Goal: Find specific page/section: Locate a particular part of the current website

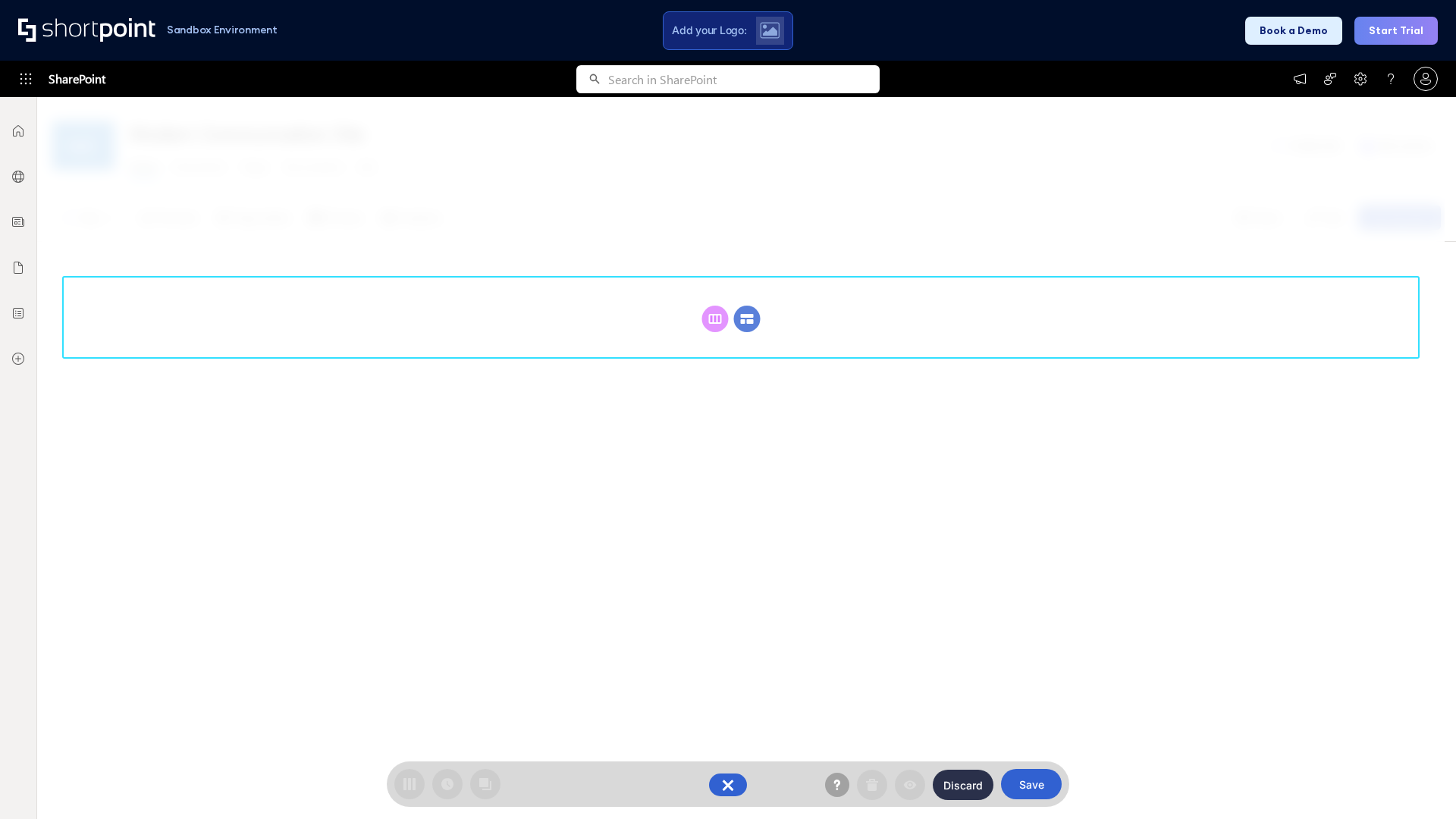
click at [747, 318] on circle at bounding box center [747, 319] width 26 height 26
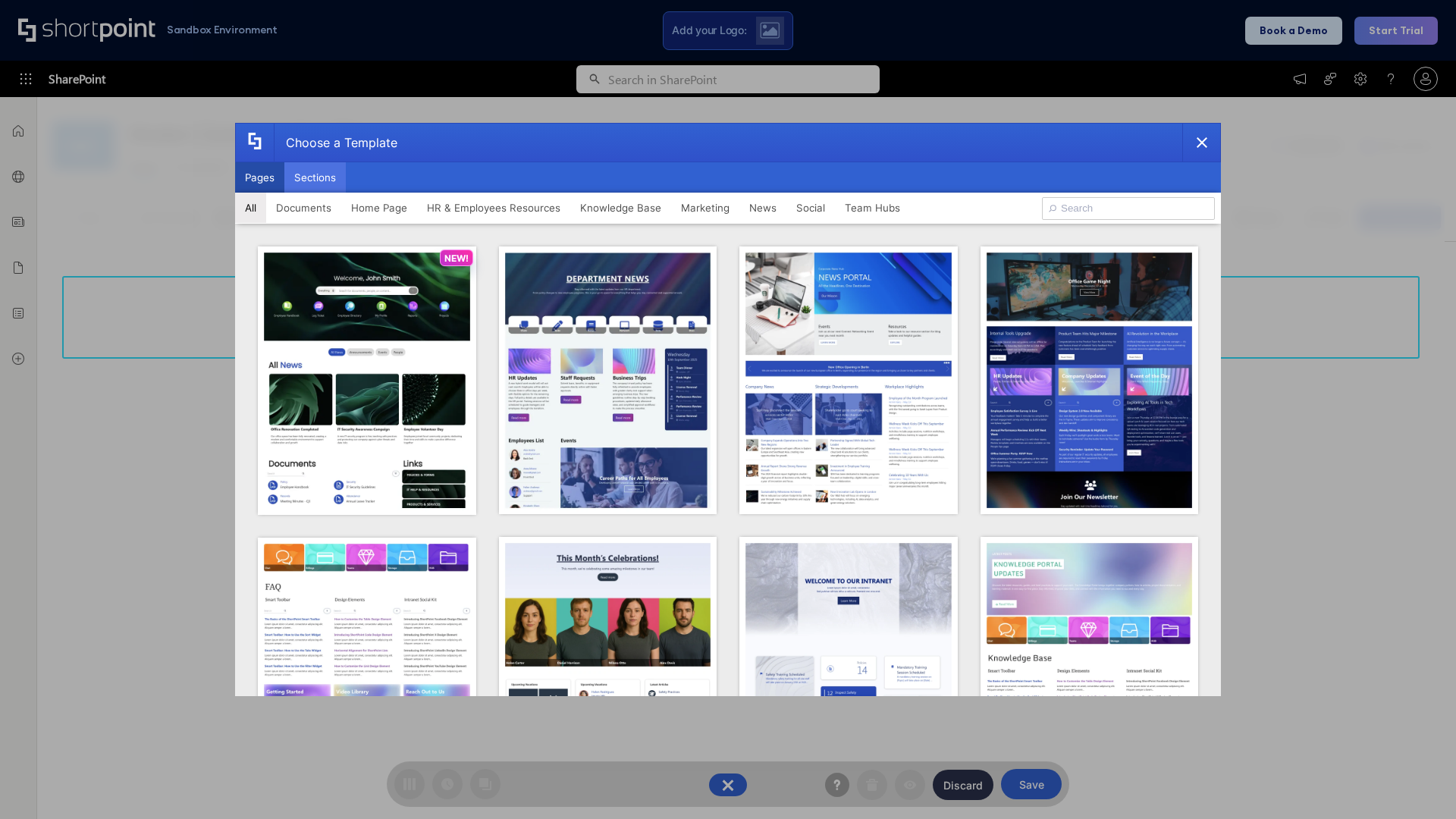
click at [315, 178] on button "Sections" at bounding box center [315, 177] width 62 height 30
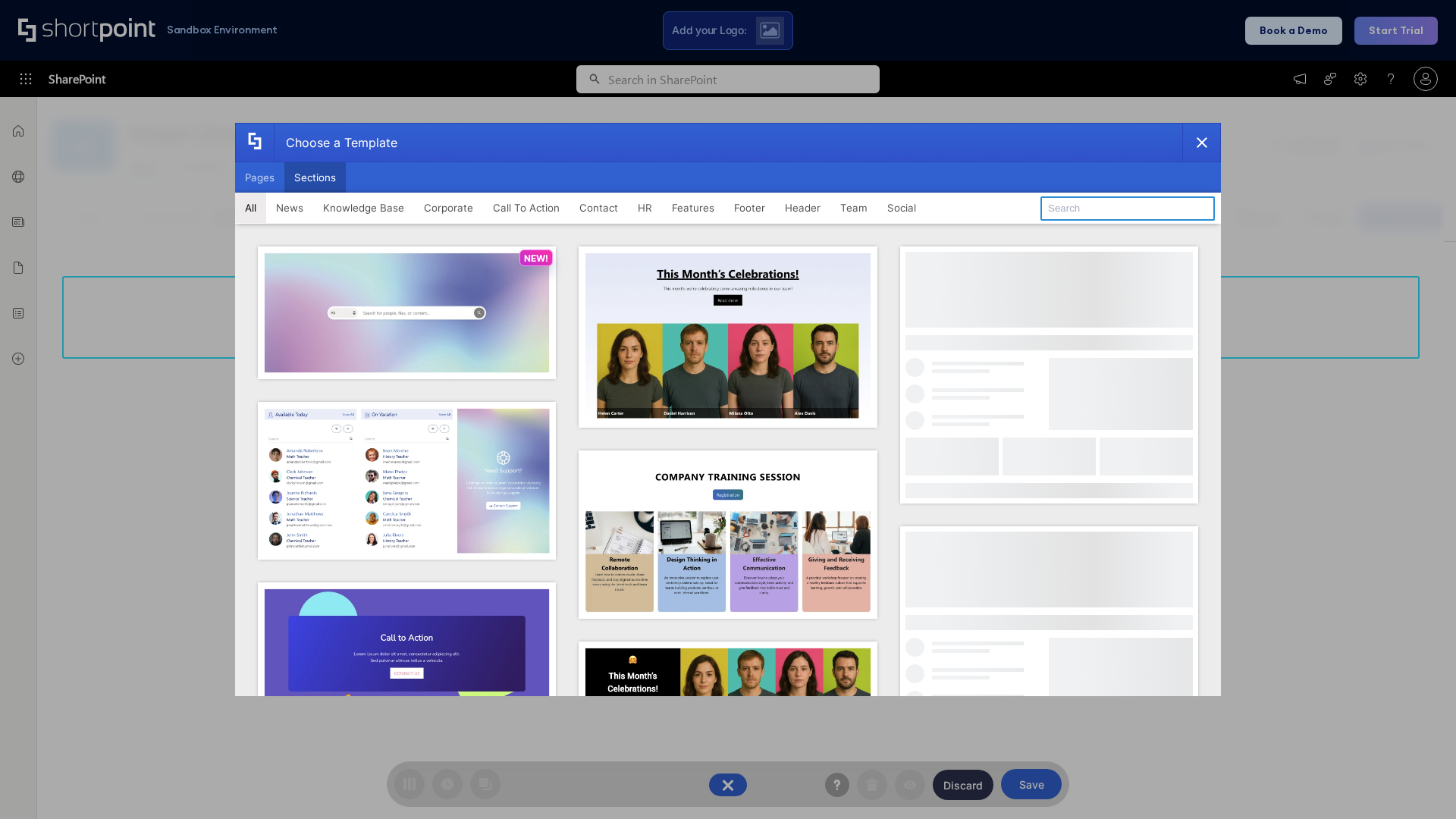
type input "Footer 2"
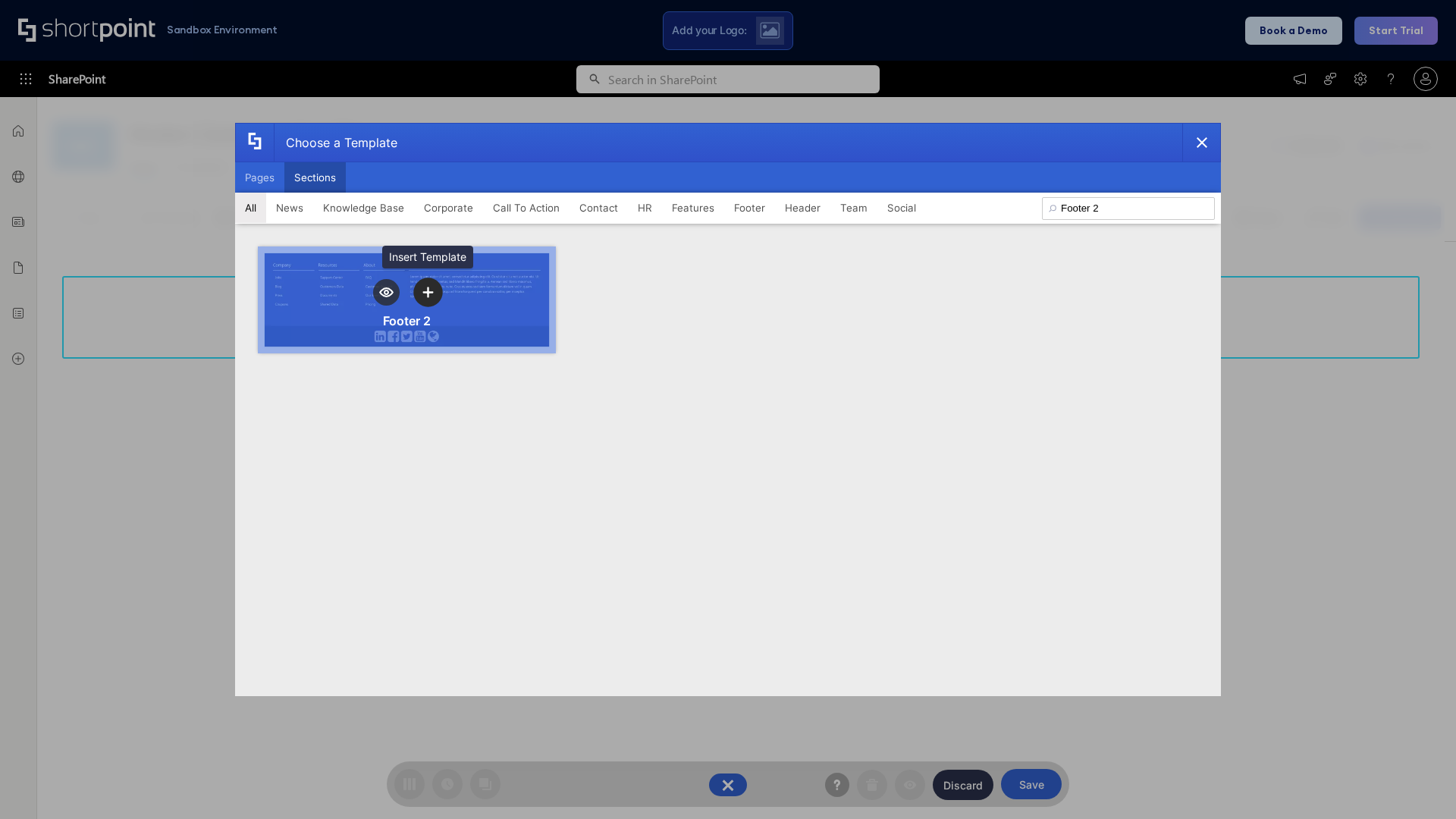
click at [427, 292] on icon "template selector" at bounding box center [428, 293] width 11 height 11
